Goal: Task Accomplishment & Management: Manage account settings

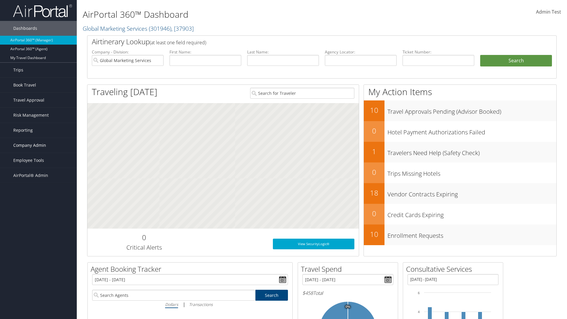
click at [38, 145] on span "Company Admin" at bounding box center [29, 145] width 33 height 15
click at [38, 263] on link "Technology Settings" at bounding box center [38, 263] width 77 height 9
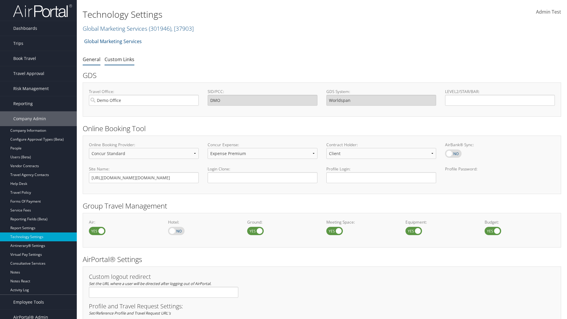
click at [119, 59] on link "Custom Links" at bounding box center [120, 59] width 30 height 6
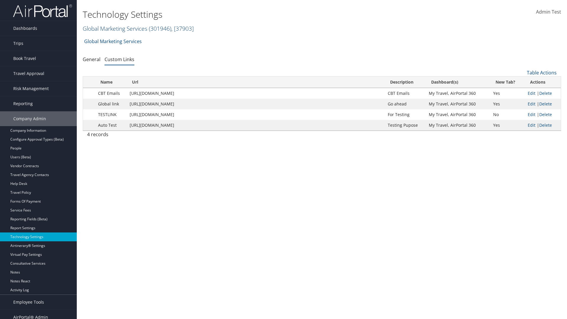
click at [114, 28] on link "Global Marketing Services ( 301946 ) , [ 37903 ]" at bounding box center [138, 29] width 111 height 8
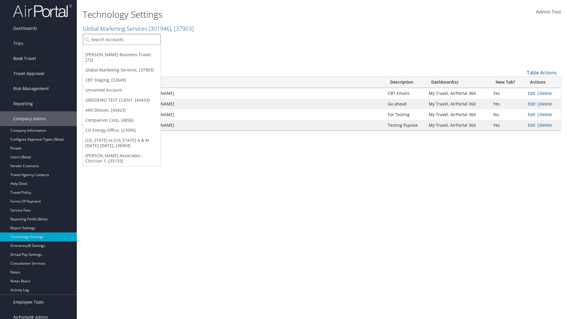
click at [122, 39] on input "search" at bounding box center [122, 39] width 78 height 11
type input "GMSDEMO TEST CLIENT"
click at [138, 50] on div "GMSDEMO TEST CLIENT (GMSDEMOCHILDR), [43433]" at bounding box center [138, 50] width 117 height 5
